Goal: Communication & Community: Answer question/provide support

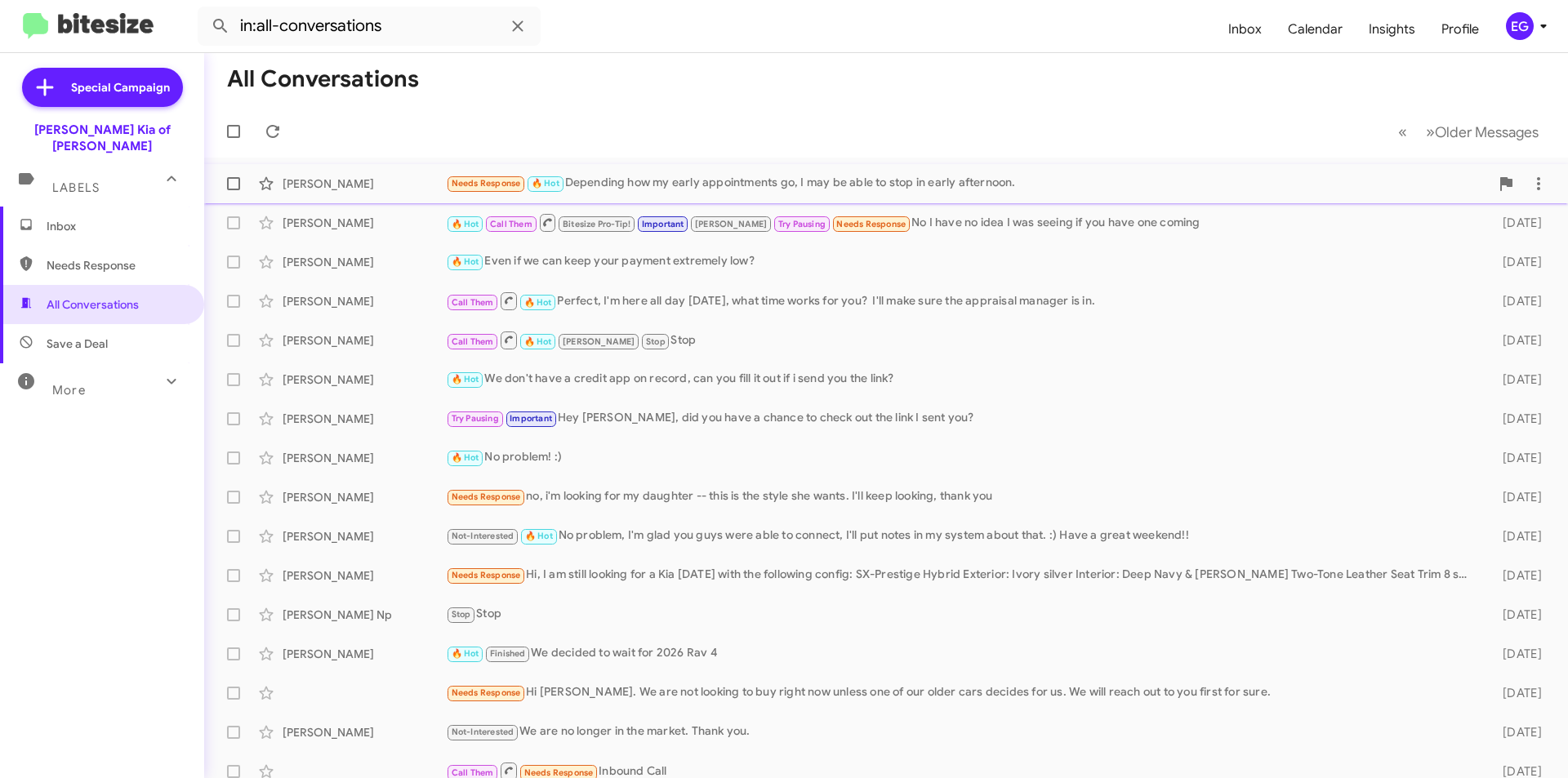
click at [828, 182] on div "Needs Response 🔥 Hot Depending how my early appointments go, I may be able to s…" at bounding box center [968, 183] width 1044 height 18
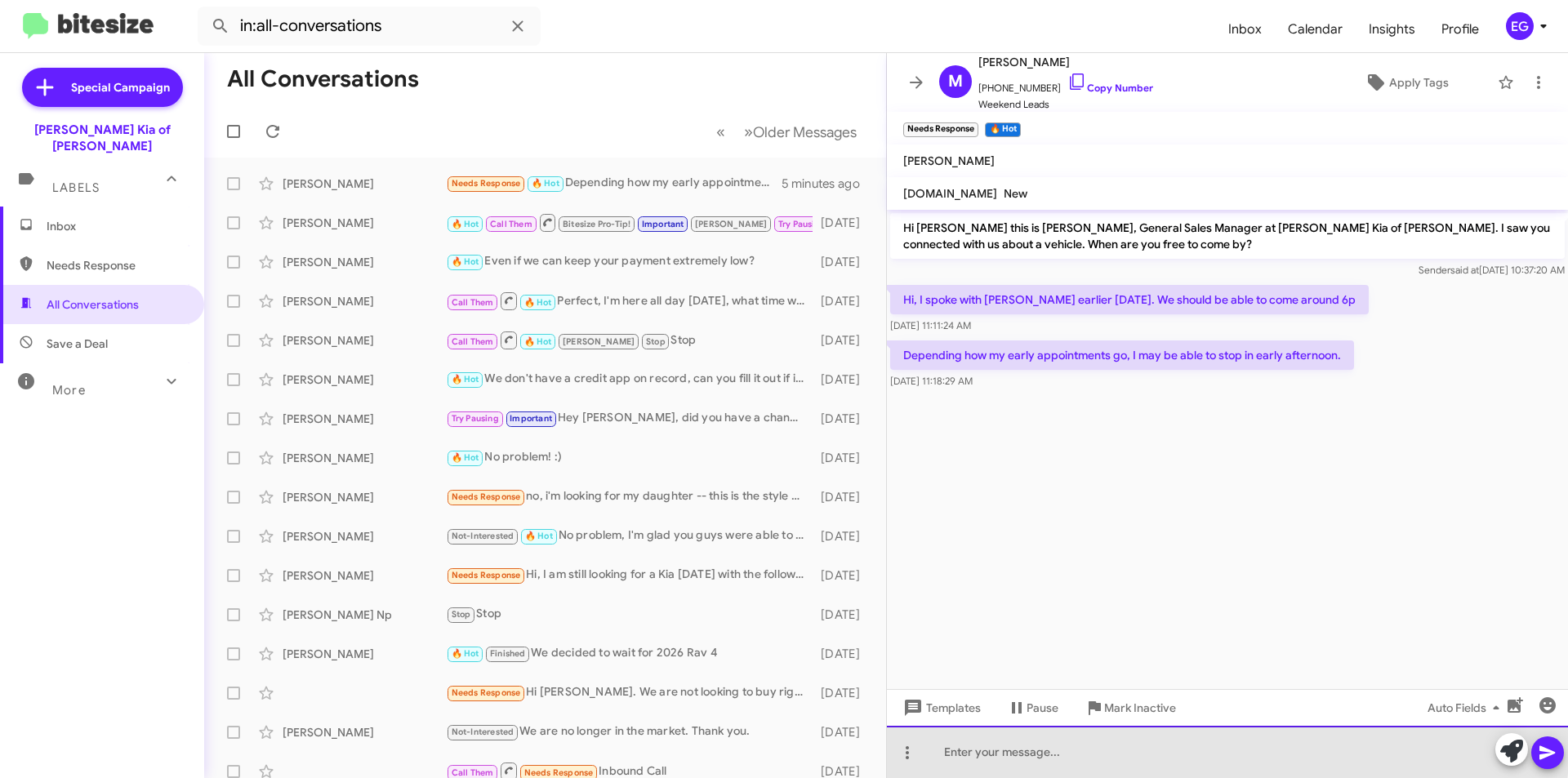
click at [1006, 744] on div at bounding box center [1228, 752] width 681 height 52
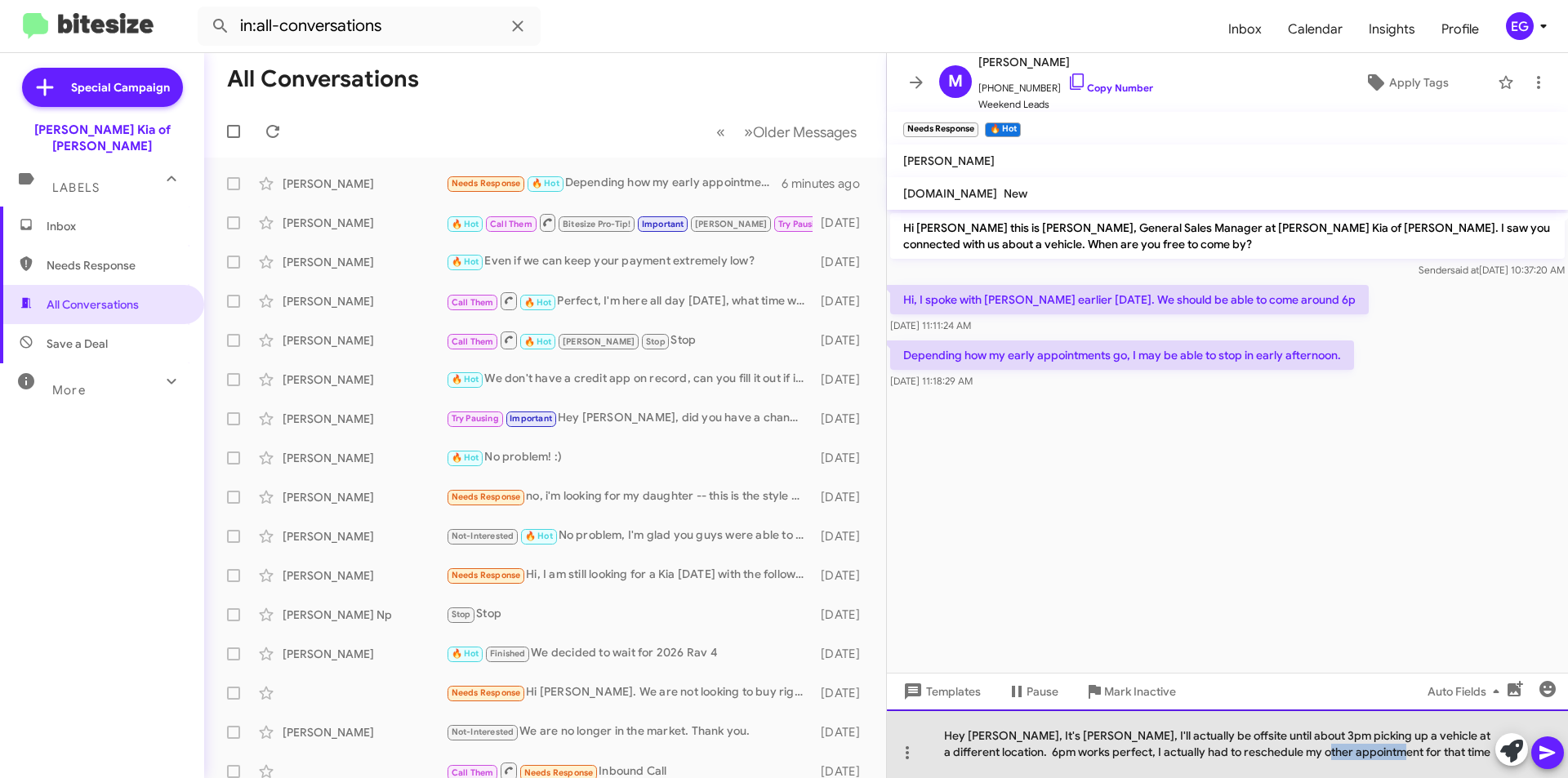
drag, startPoint x: 1388, startPoint y: 753, endPoint x: 1319, endPoint y: 753, distance: 69.0
click at [1319, 753] on div "Hey [PERSON_NAME], It's [PERSON_NAME], I'll actually be offsite until about 3pm…" at bounding box center [1228, 744] width 681 height 69
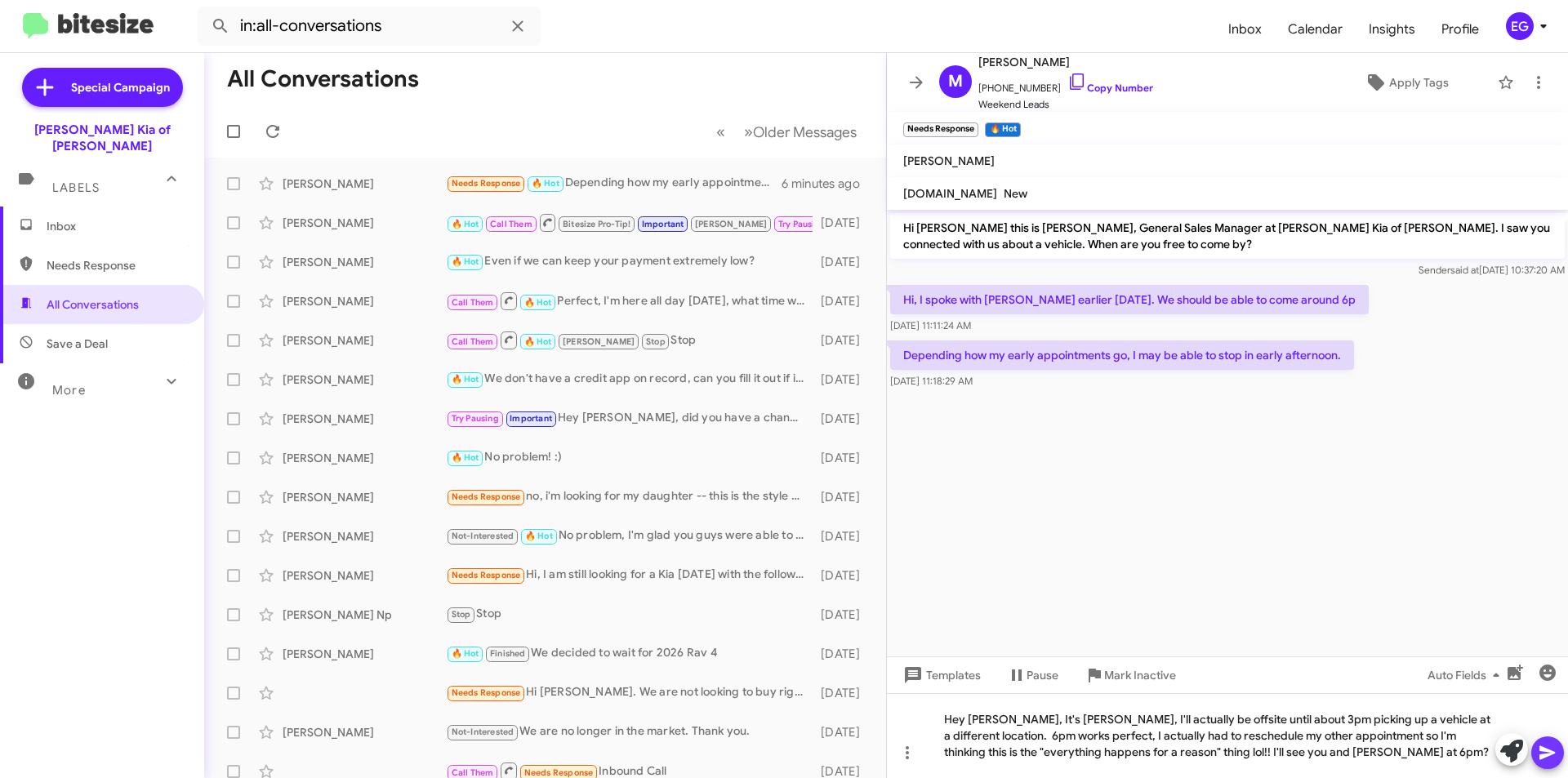
click at [1545, 748] on icon at bounding box center [1548, 752] width 19 height 19
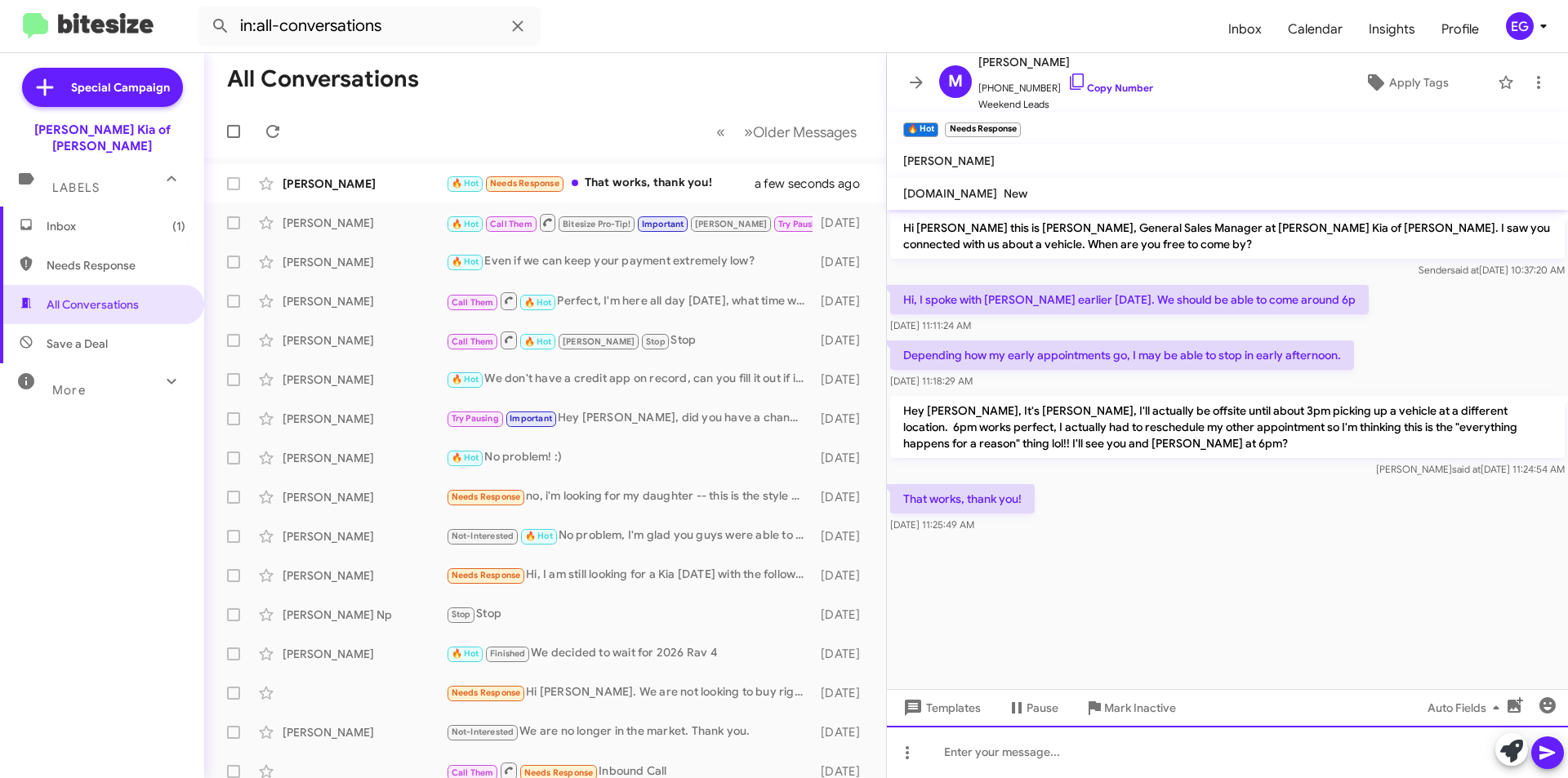
click at [1034, 741] on div at bounding box center [1228, 752] width 681 height 52
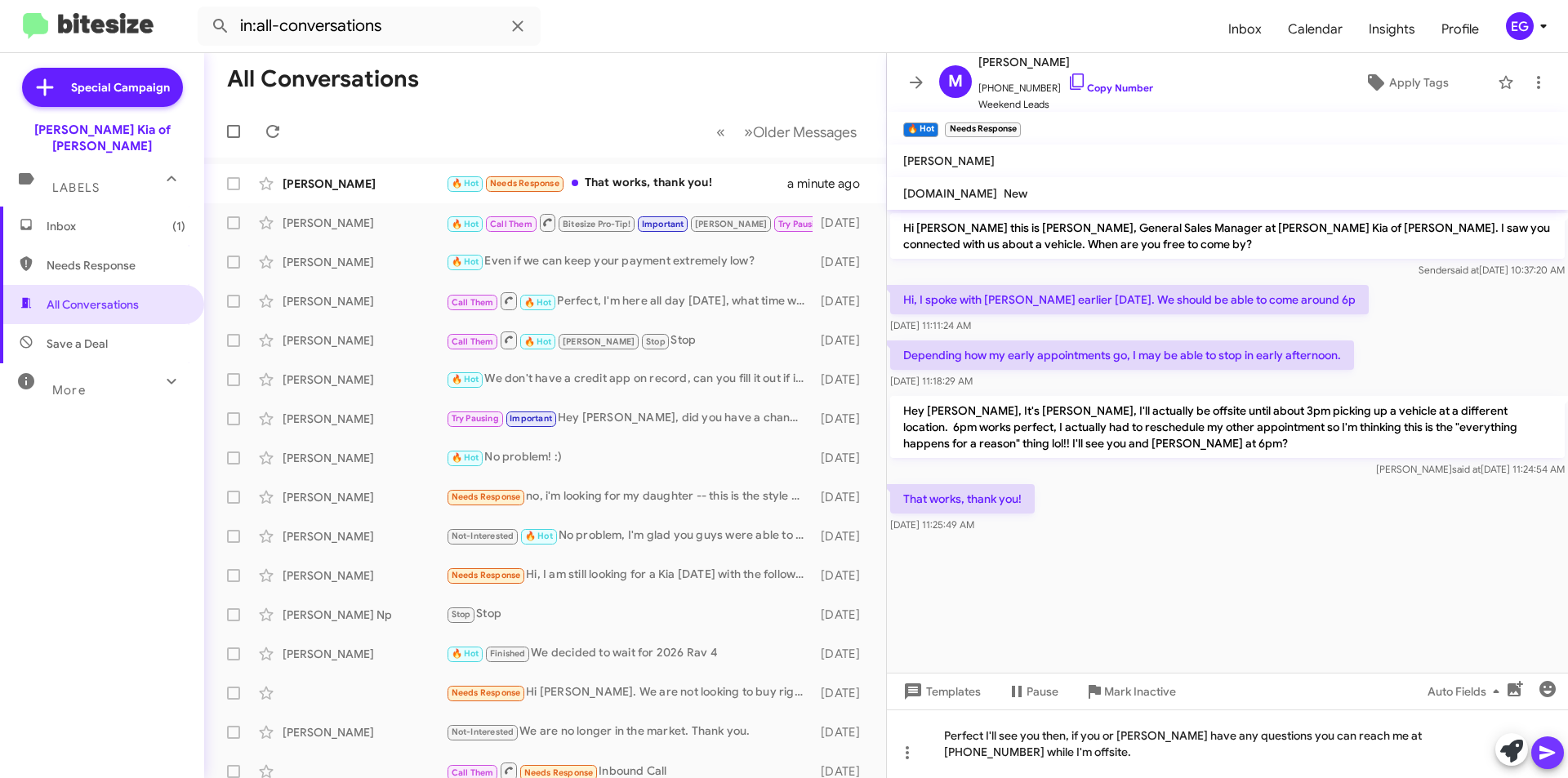
click at [1550, 755] on icon at bounding box center [1548, 753] width 16 height 14
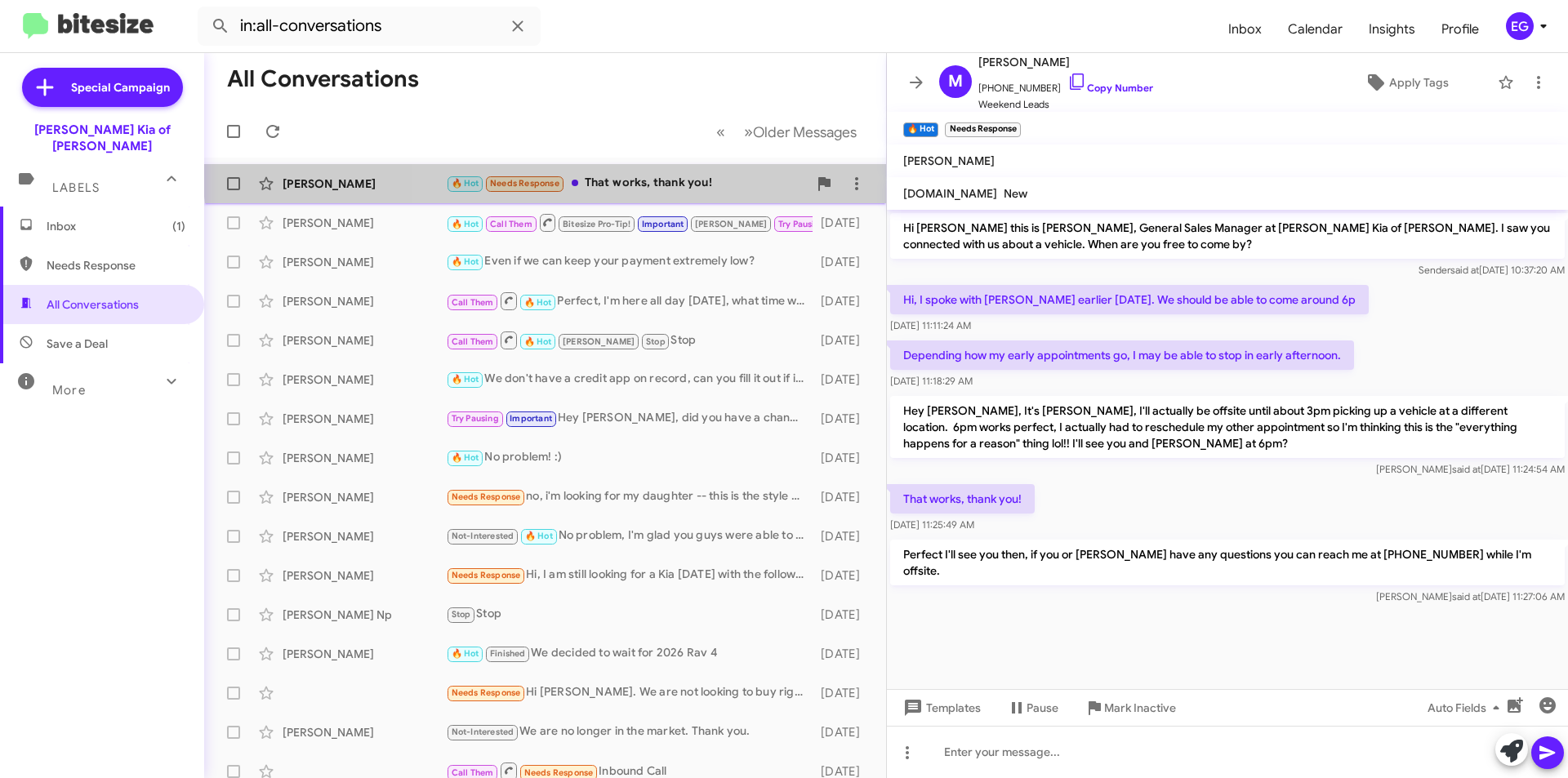
click at [644, 172] on div "Michael Carovillano 🔥 Hot Needs Response That works, thank you! a minute ago" at bounding box center [545, 183] width 656 height 33
